Goal: Browse casually: Explore the website without a specific task or goal

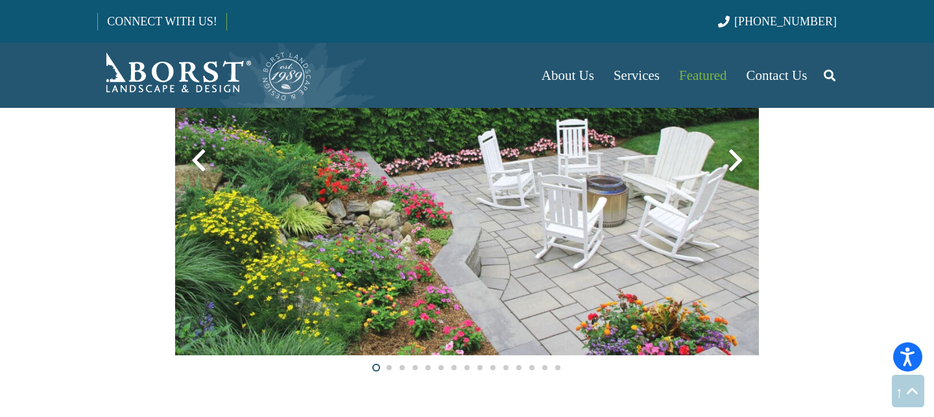
scroll to position [2019, 0]
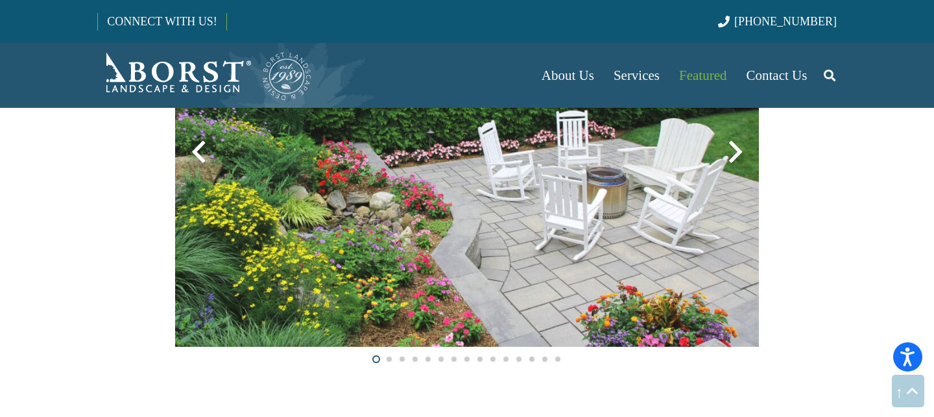
click at [389, 359] on span at bounding box center [389, 358] width 5 height 5
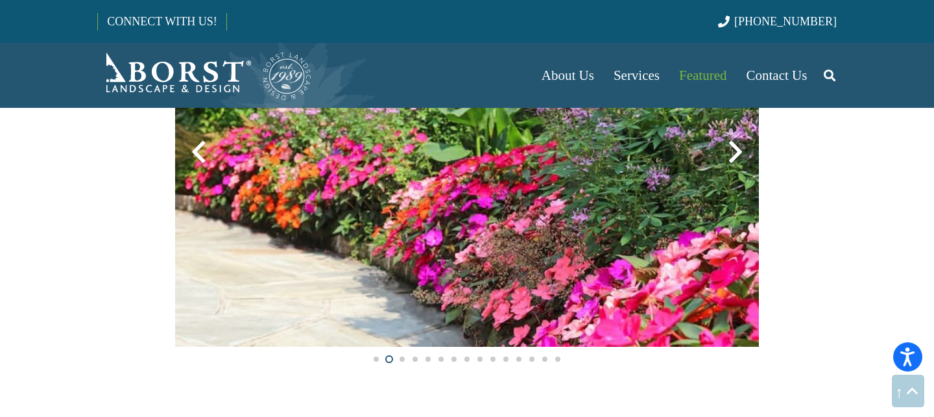
click at [398, 359] on div at bounding box center [402, 358] width 13 height 13
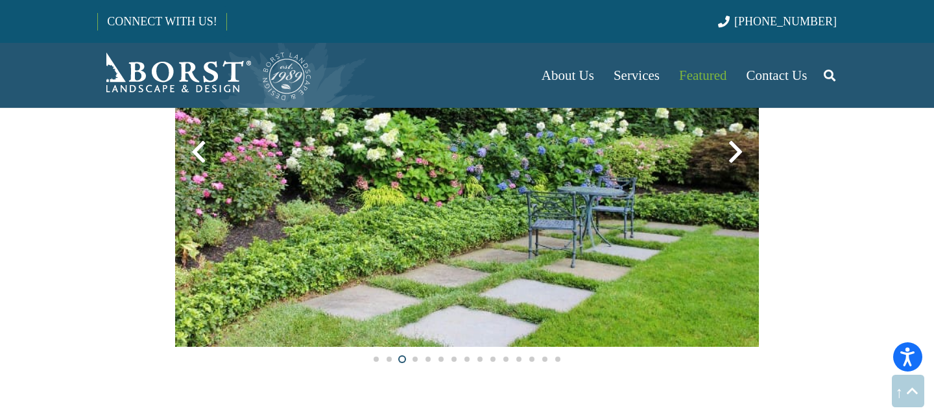
click at [414, 359] on span at bounding box center [415, 358] width 5 height 5
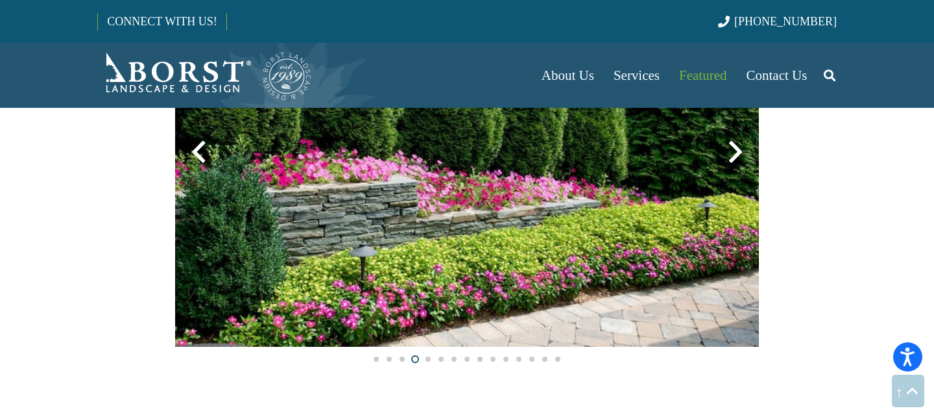
click at [426, 359] on div at bounding box center [428, 358] width 13 height 13
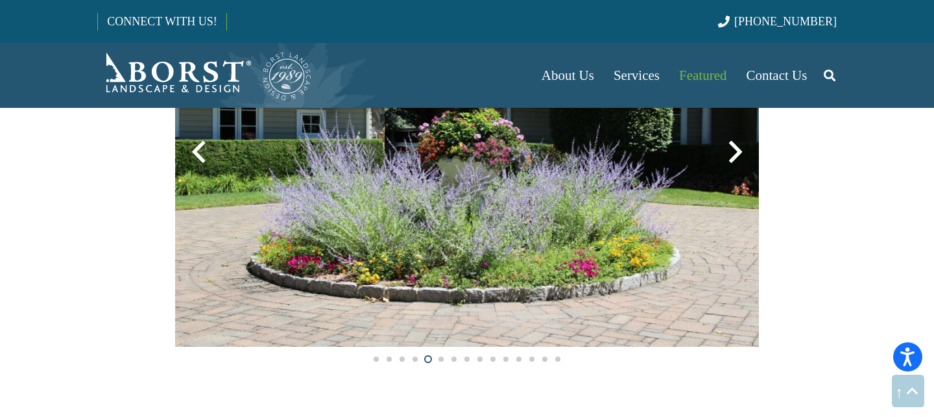
click at [441, 356] on span at bounding box center [441, 358] width 5 height 5
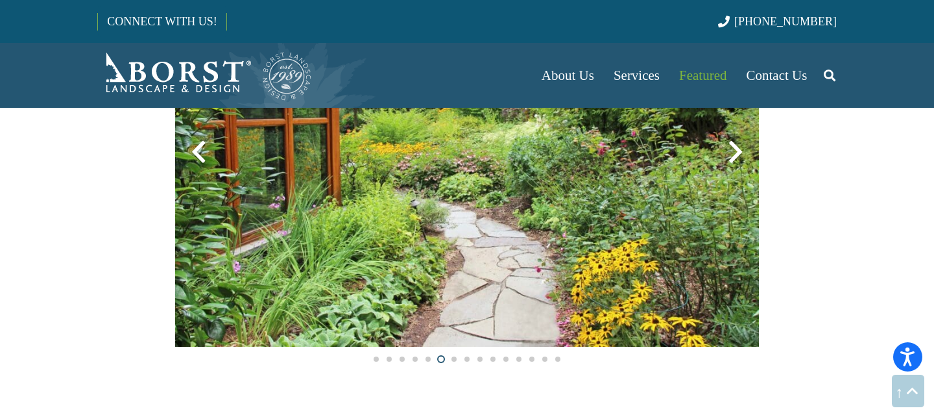
click at [455, 358] on span at bounding box center [454, 358] width 5 height 5
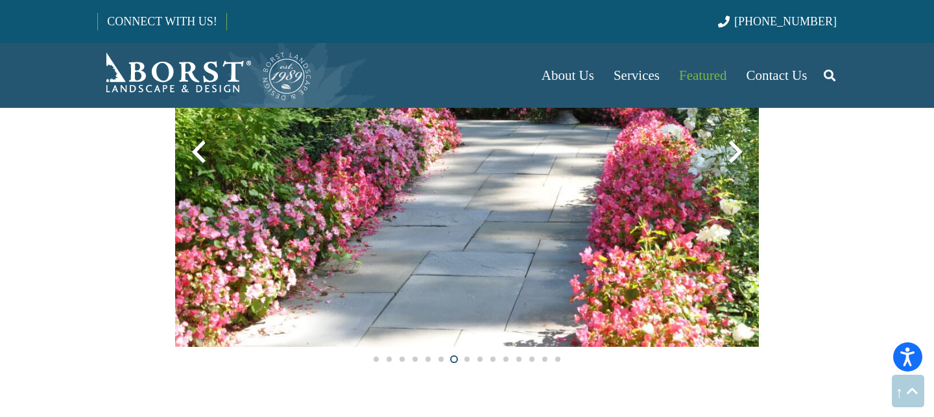
click at [466, 359] on span at bounding box center [467, 358] width 5 height 5
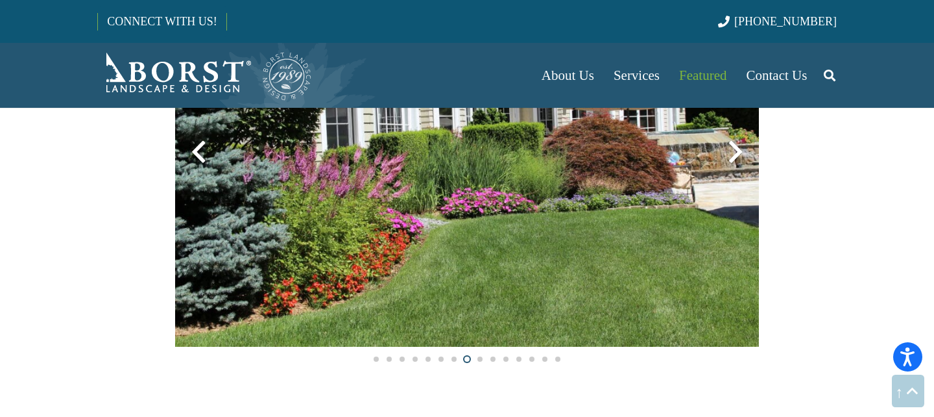
click at [480, 357] on span at bounding box center [480, 358] width 5 height 5
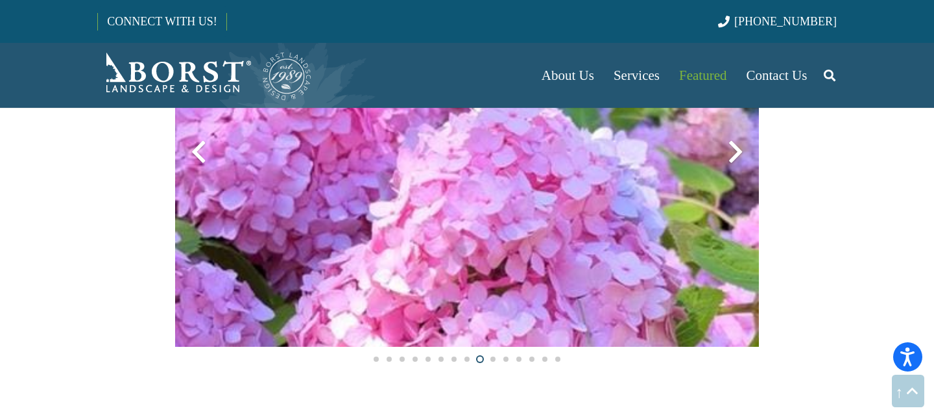
click at [492, 358] on span at bounding box center [493, 358] width 5 height 5
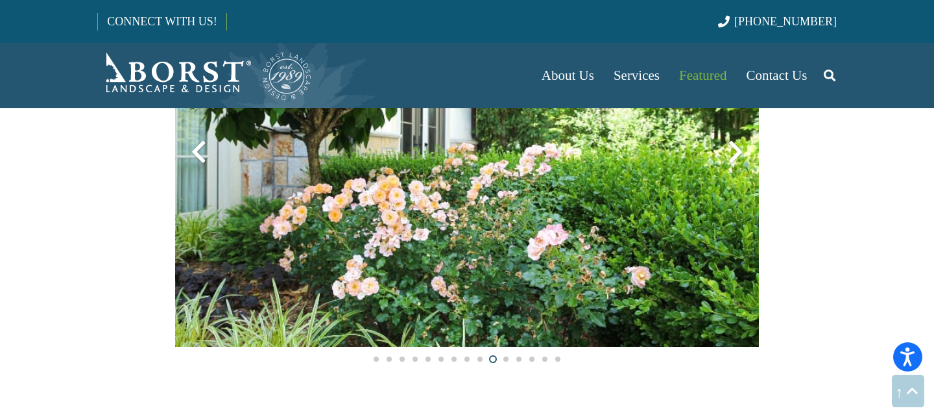
click at [503, 358] on span at bounding box center [505, 358] width 5 height 5
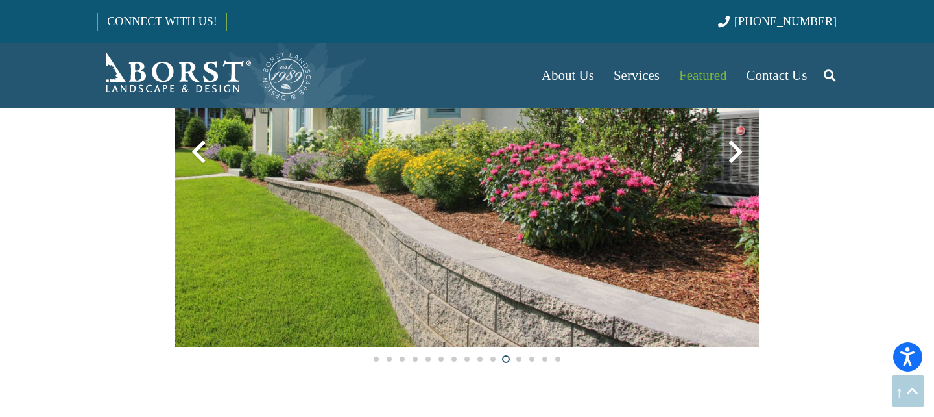
click at [518, 359] on span at bounding box center [518, 358] width 5 height 5
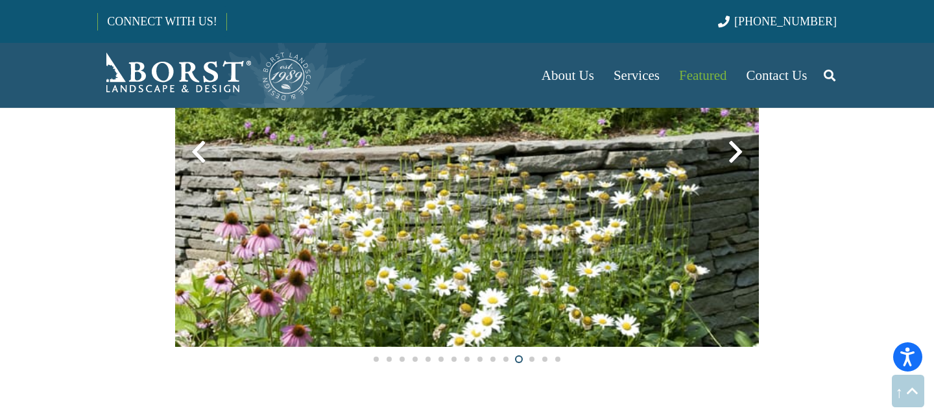
click at [531, 359] on span at bounding box center [531, 358] width 5 height 5
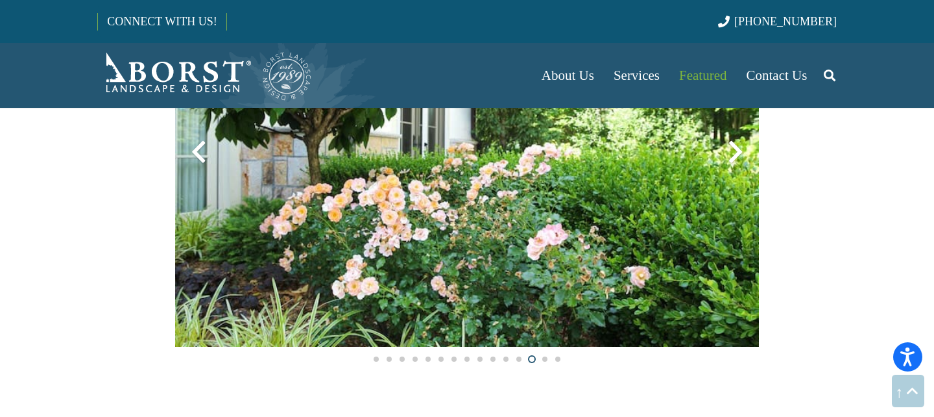
click at [543, 359] on span at bounding box center [544, 358] width 5 height 5
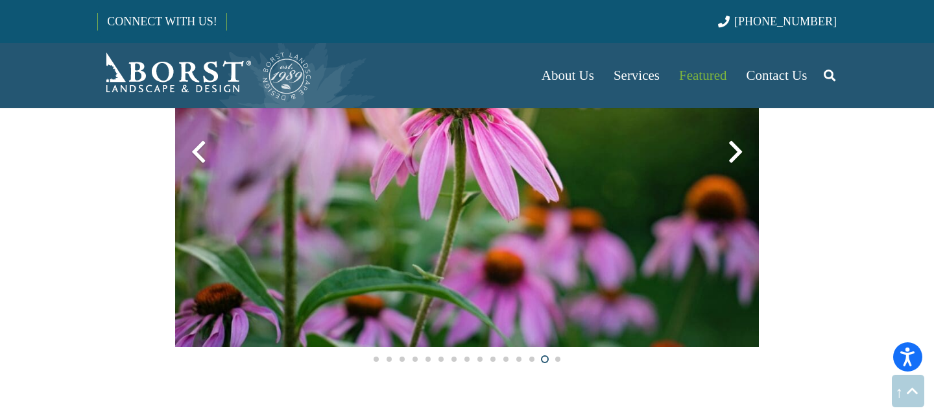
click at [557, 357] on span at bounding box center [557, 358] width 5 height 5
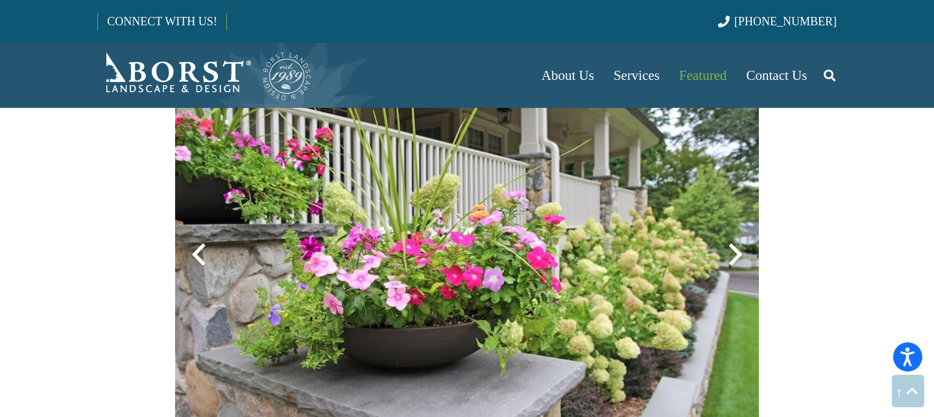
scroll to position [2930, 0]
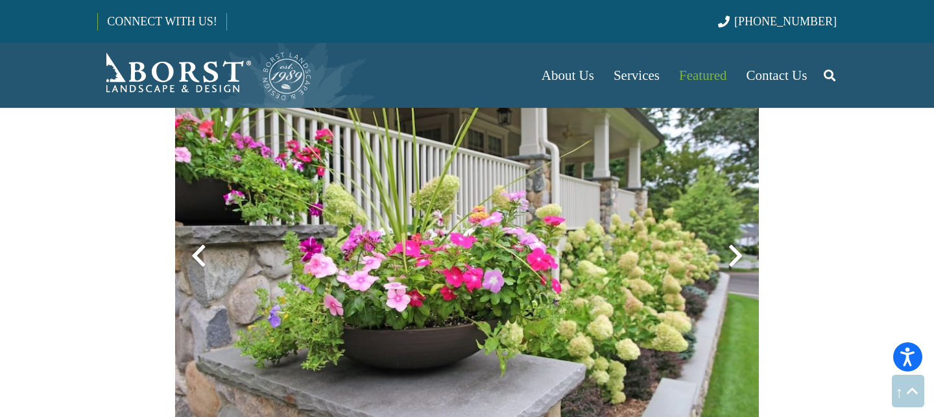
click at [734, 254] on div at bounding box center [735, 255] width 47 height 47
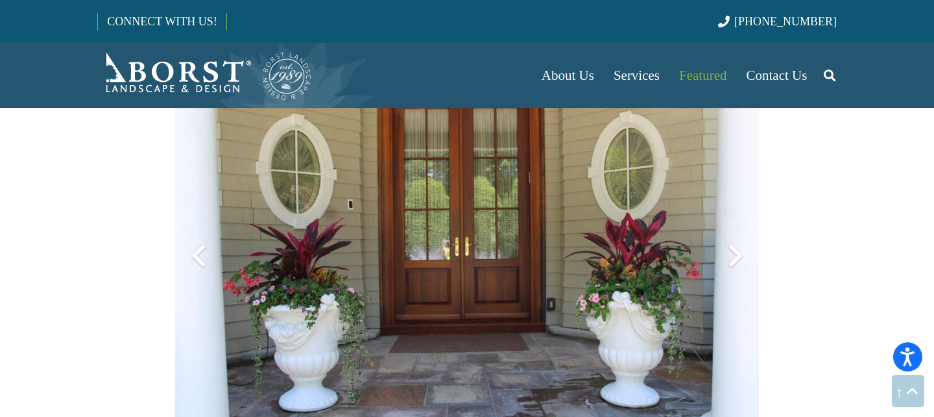
click at [734, 254] on div at bounding box center [735, 255] width 47 height 47
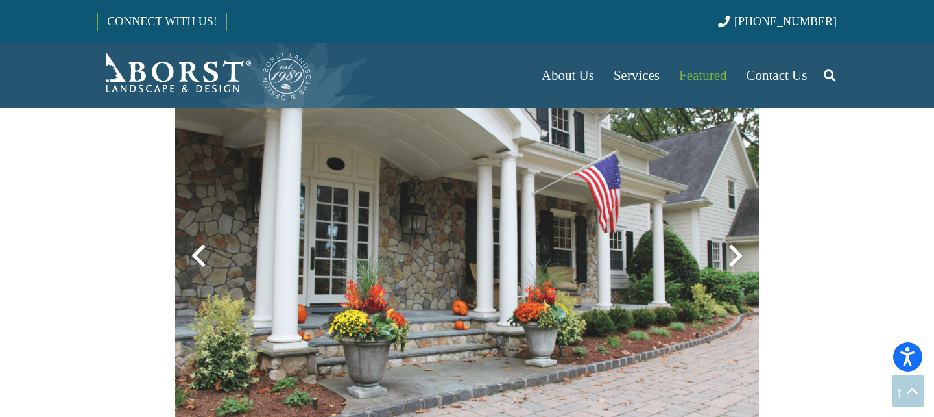
click at [734, 254] on div at bounding box center [735, 255] width 47 height 47
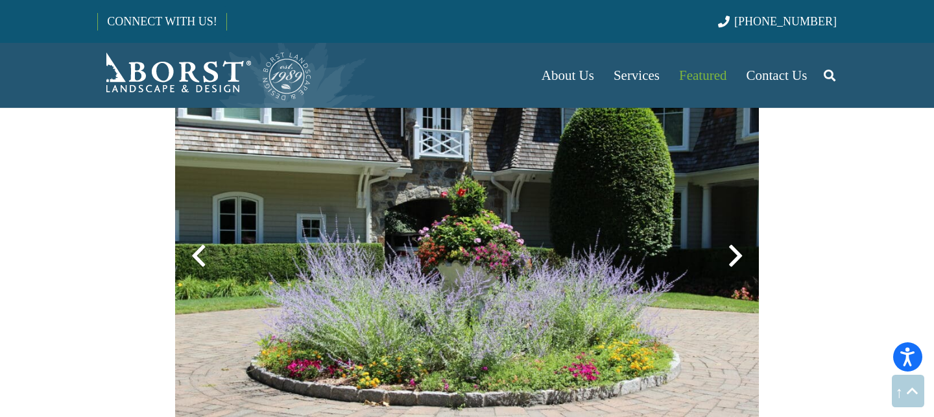
click at [734, 254] on div at bounding box center [735, 255] width 47 height 47
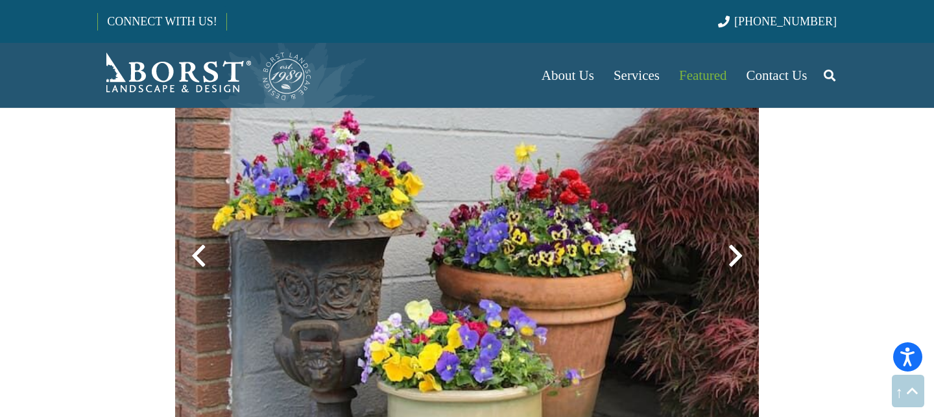
click at [734, 254] on div at bounding box center [735, 255] width 47 height 47
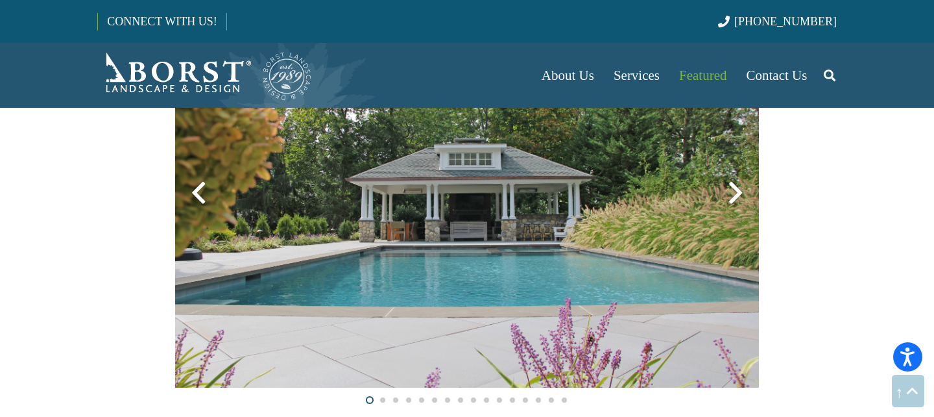
scroll to position [918, 0]
click at [733, 195] on div at bounding box center [735, 193] width 47 height 47
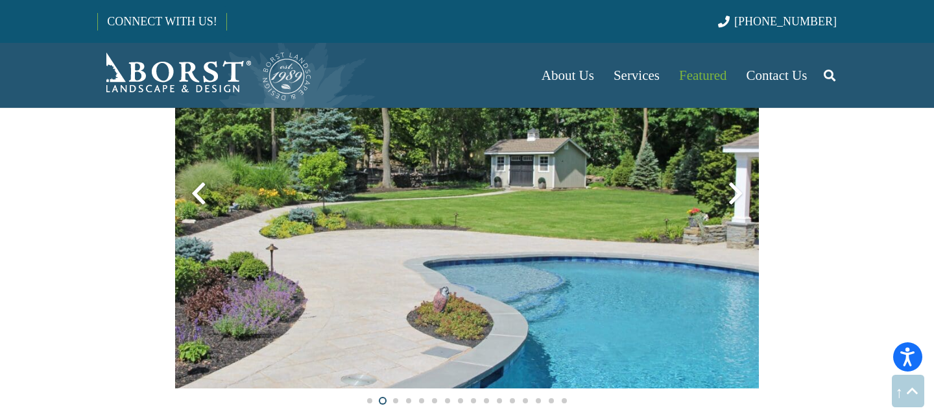
click at [733, 195] on div at bounding box center [735, 193] width 47 height 47
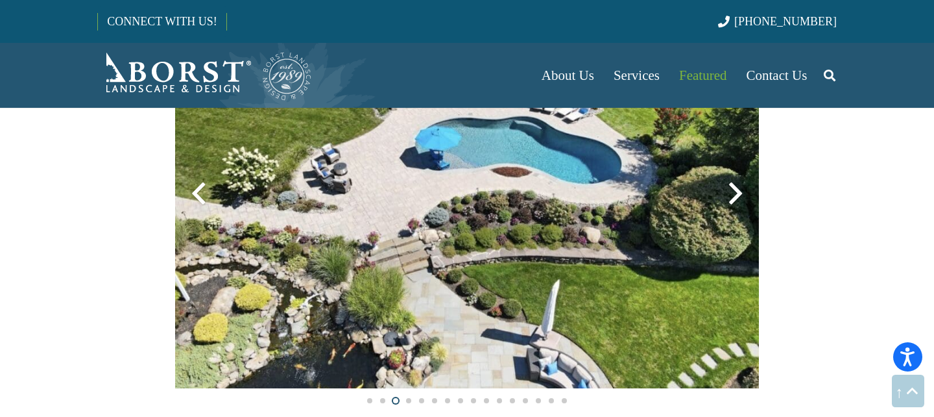
click at [734, 193] on div at bounding box center [735, 193] width 47 height 47
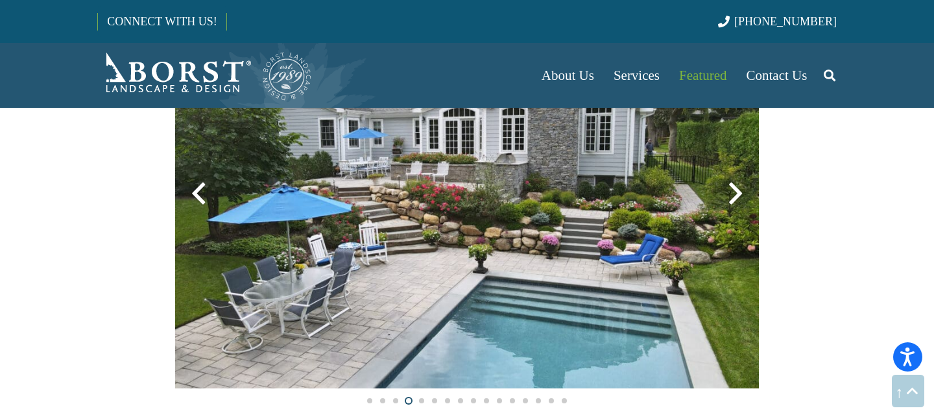
click at [734, 193] on div at bounding box center [735, 193] width 47 height 47
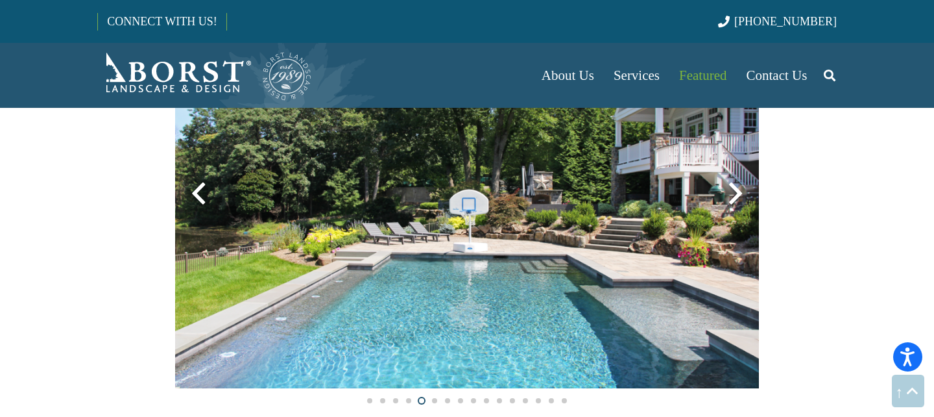
click at [734, 193] on div at bounding box center [735, 193] width 47 height 47
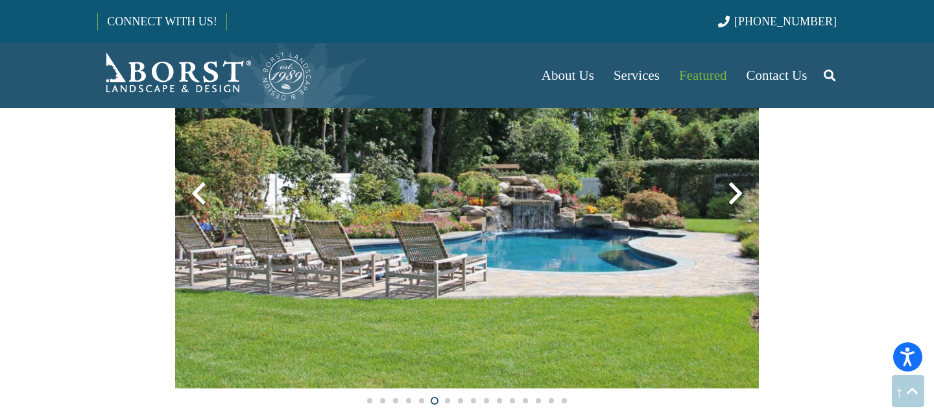
click at [734, 193] on div at bounding box center [735, 193] width 47 height 47
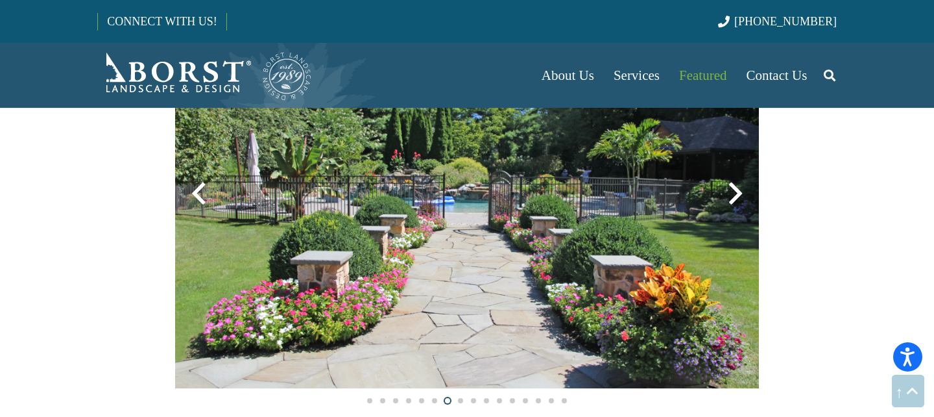
click at [734, 193] on div at bounding box center [735, 193] width 47 height 47
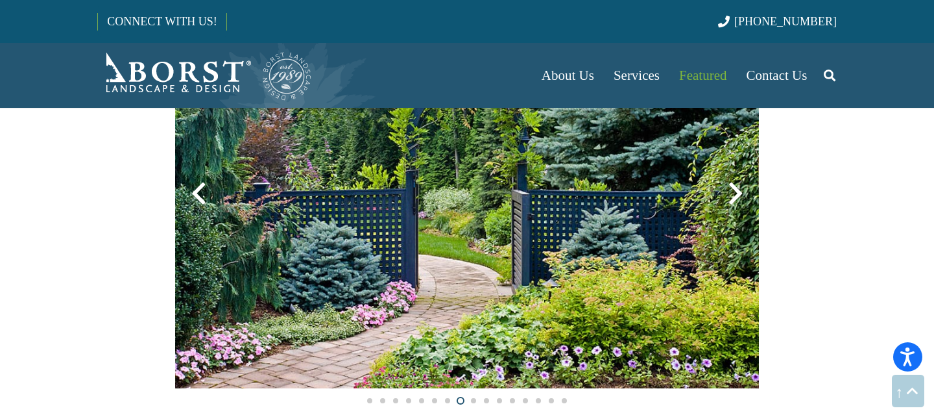
click at [734, 193] on div at bounding box center [735, 193] width 47 height 47
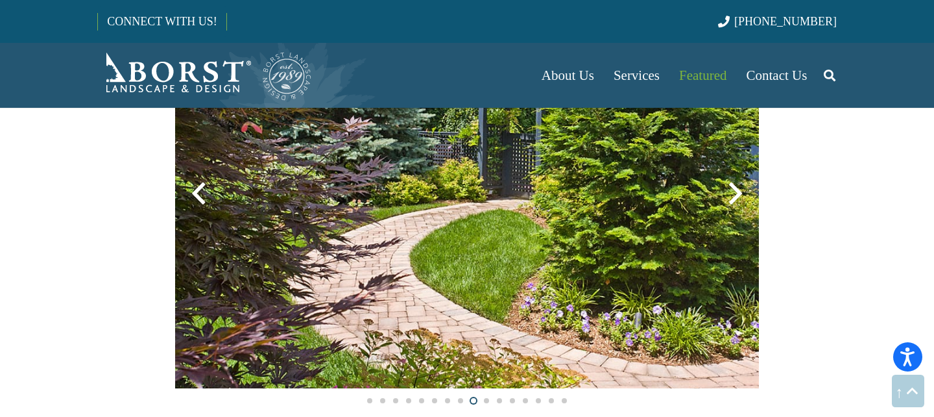
click at [734, 193] on div at bounding box center [735, 193] width 47 height 47
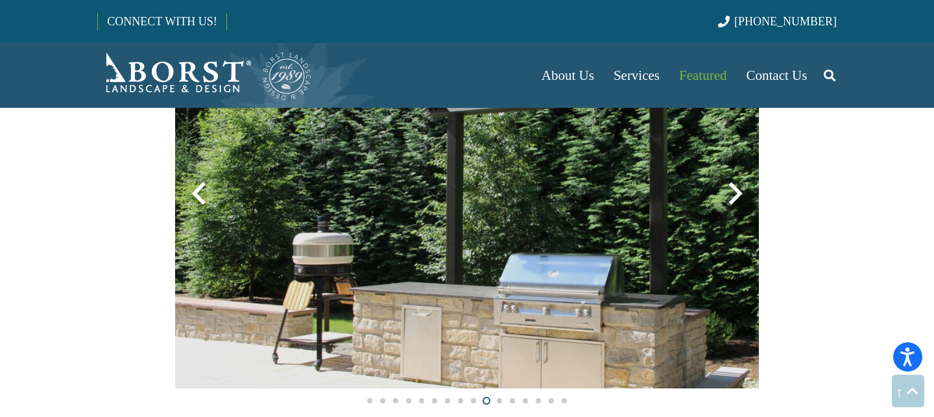
click at [734, 193] on div at bounding box center [735, 193] width 47 height 47
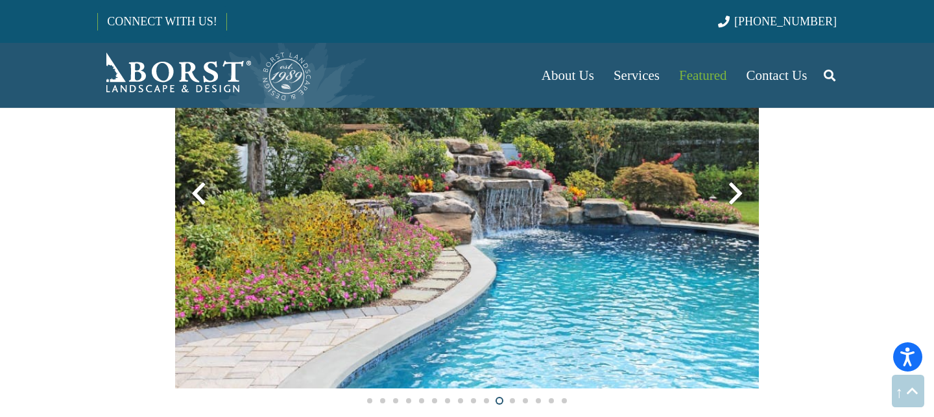
click at [734, 193] on div at bounding box center [735, 193] width 47 height 47
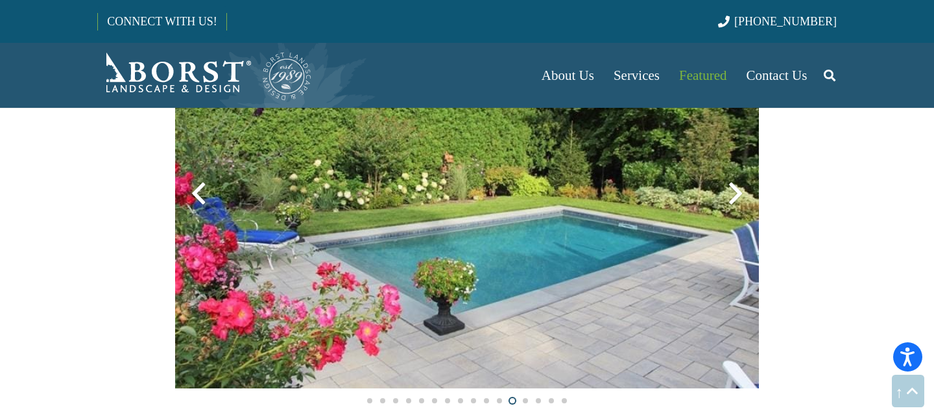
click at [734, 193] on div at bounding box center [735, 193] width 47 height 47
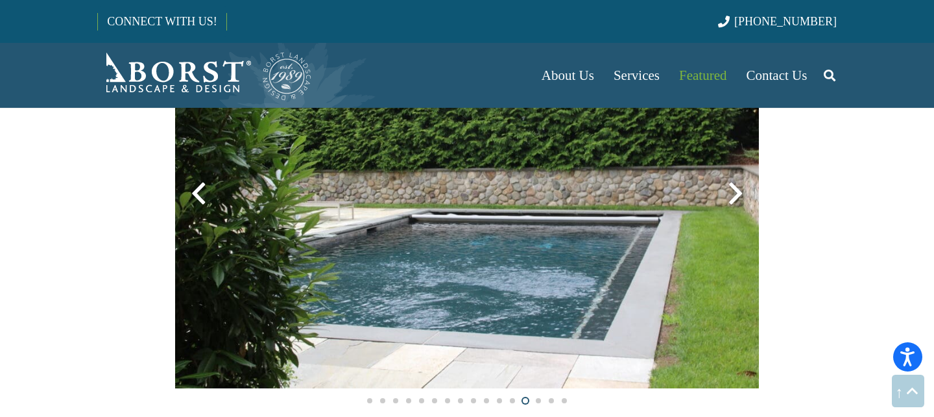
click at [734, 193] on div at bounding box center [735, 193] width 47 height 47
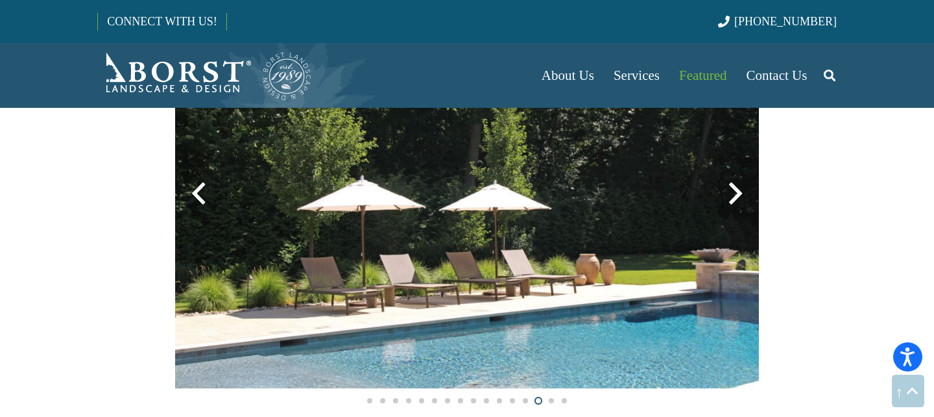
click at [736, 193] on div at bounding box center [735, 193] width 47 height 47
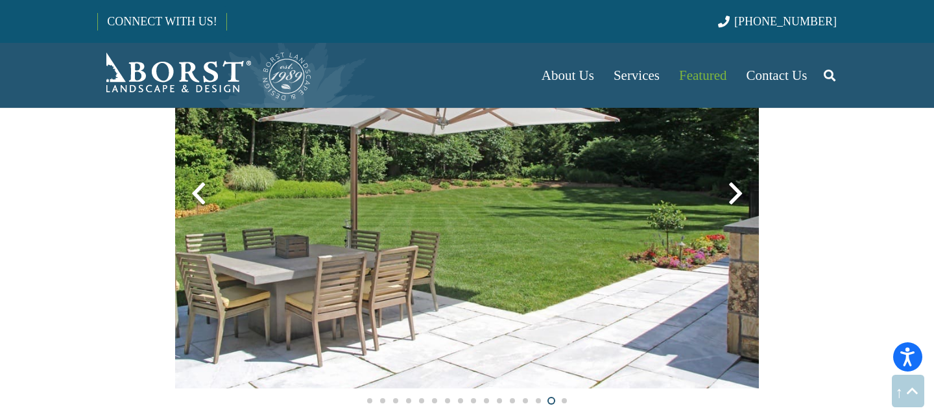
click at [736, 193] on div at bounding box center [735, 193] width 47 height 47
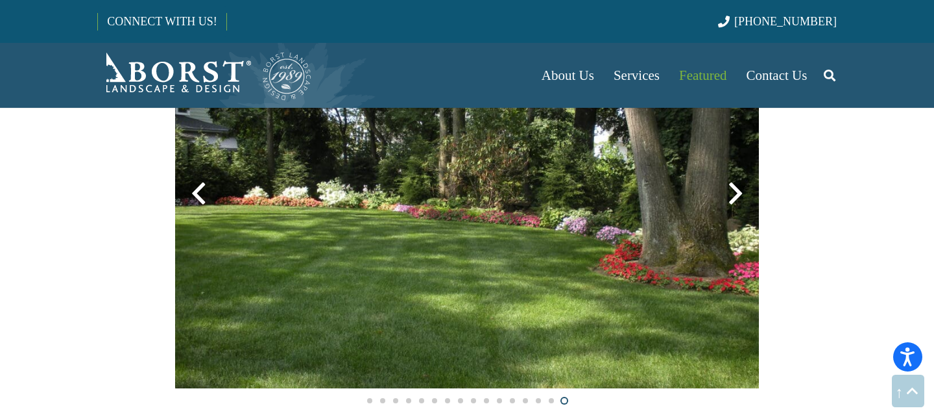
click at [736, 191] on div at bounding box center [735, 193] width 47 height 47
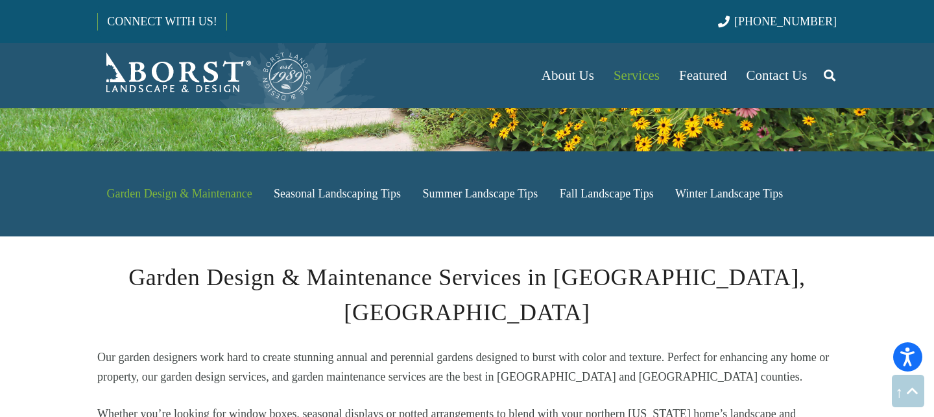
scroll to position [17, 0]
